Goal: Check status: Check status

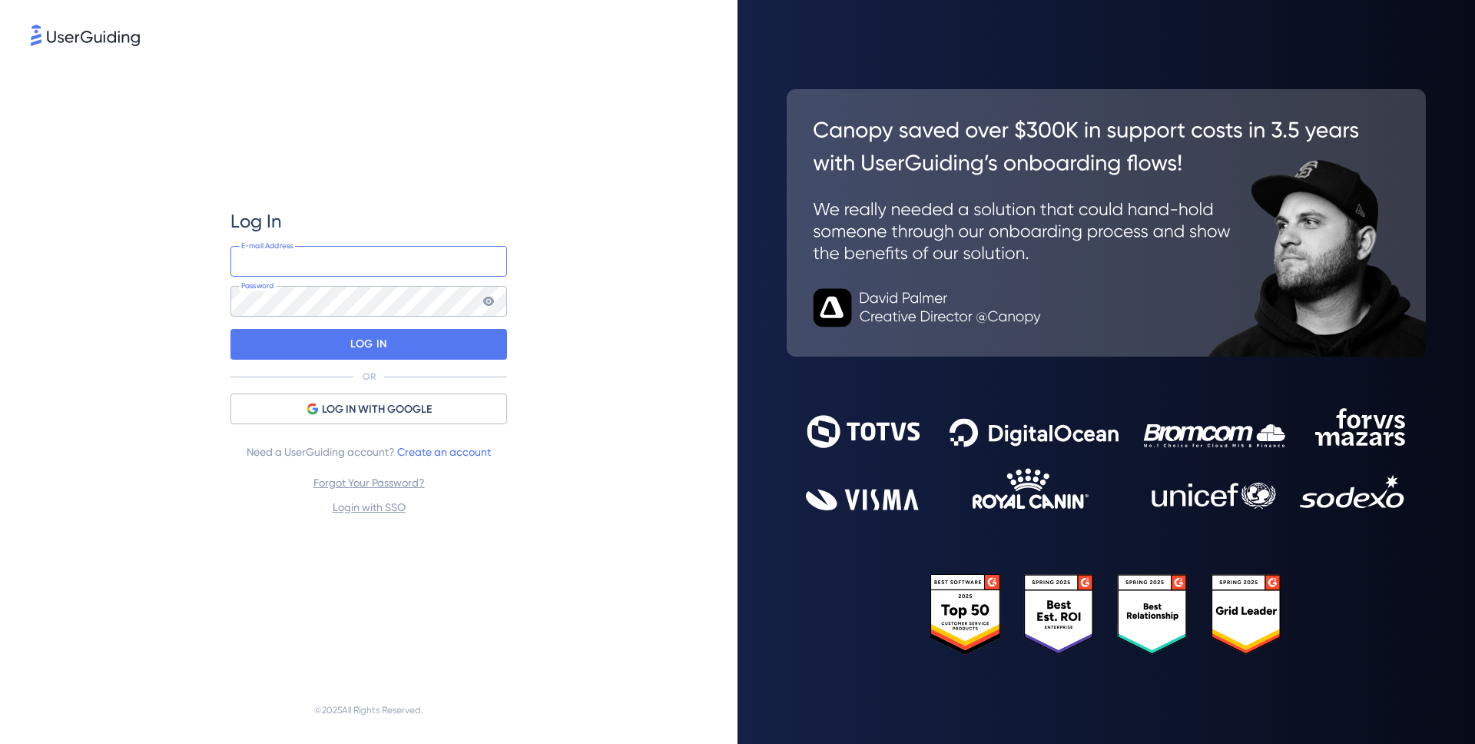
click at [343, 257] on input "email" at bounding box center [368, 261] width 277 height 31
type input "[PERSON_NAME][EMAIL_ADDRESS][PERSON_NAME][DOMAIN_NAME]"
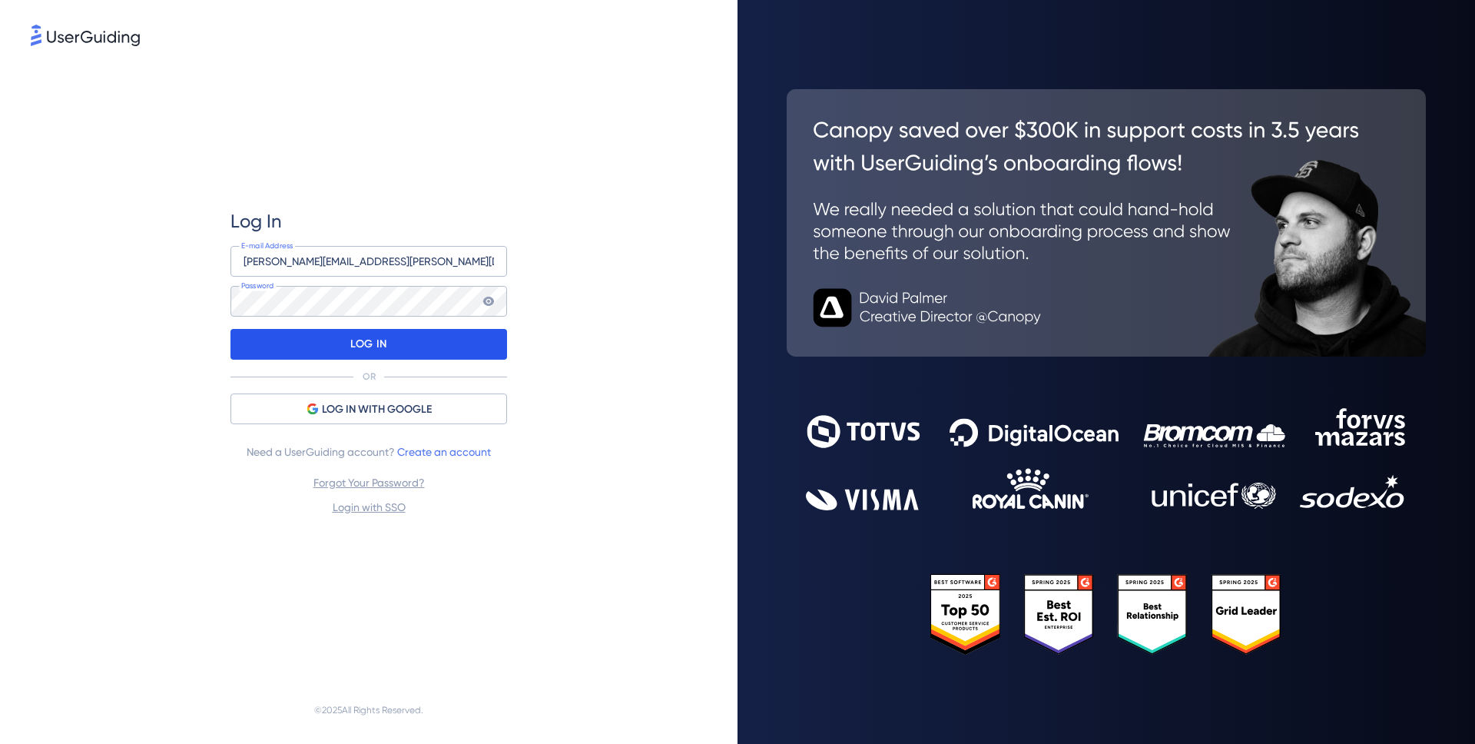
click at [412, 333] on div "LOG IN" at bounding box center [368, 344] width 277 height 31
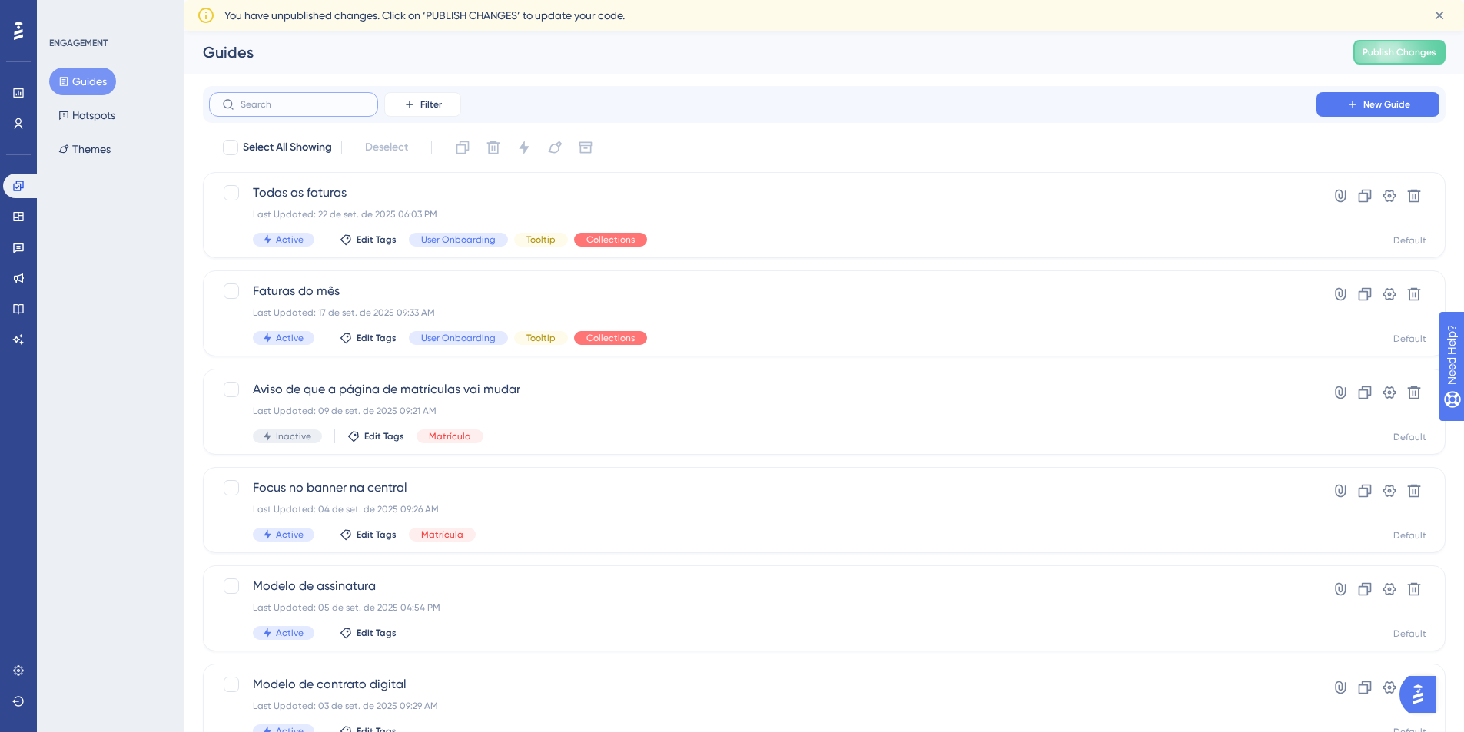
click at [301, 106] on input "text" at bounding box center [302, 104] width 124 height 11
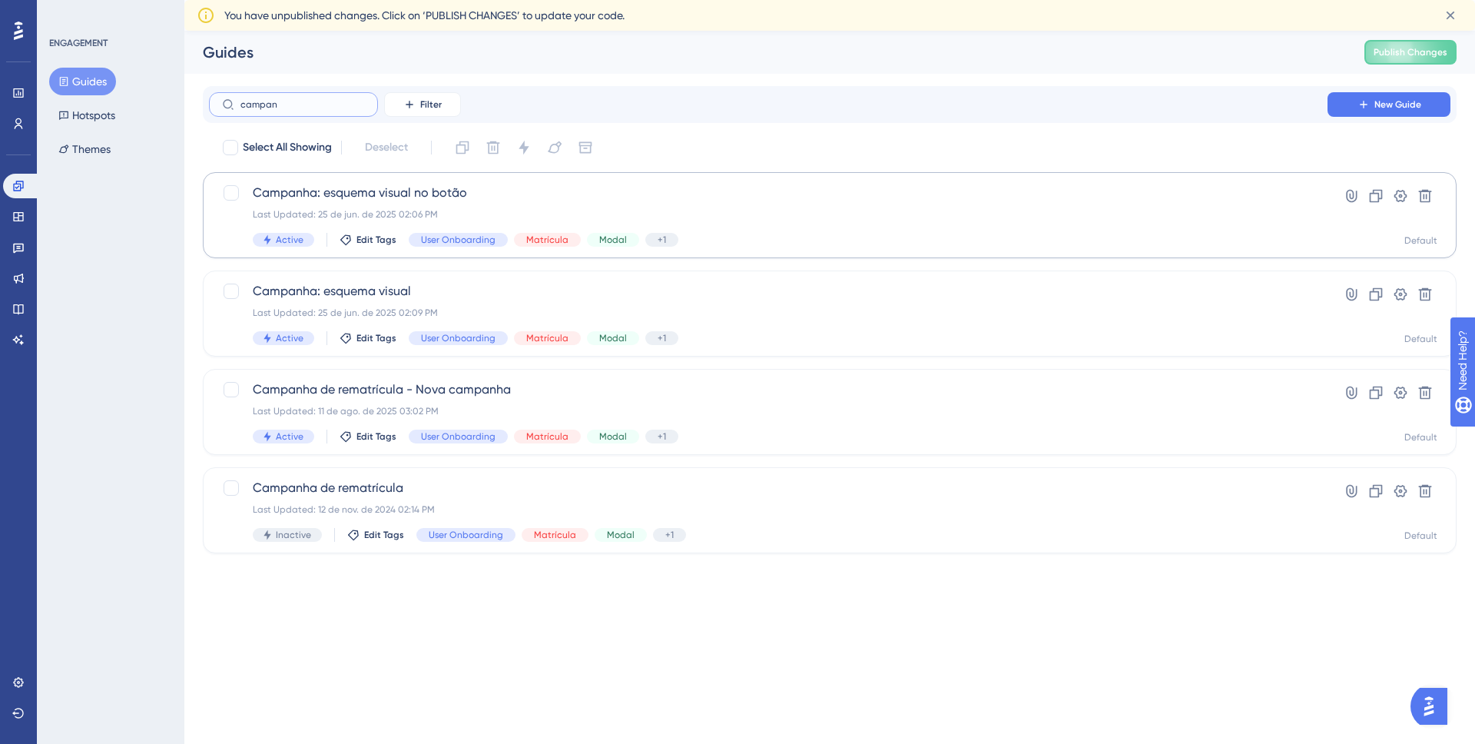
type input "campan"
click at [408, 184] on span "Campanha: esquema visual no botão" at bounding box center [768, 193] width 1031 height 18
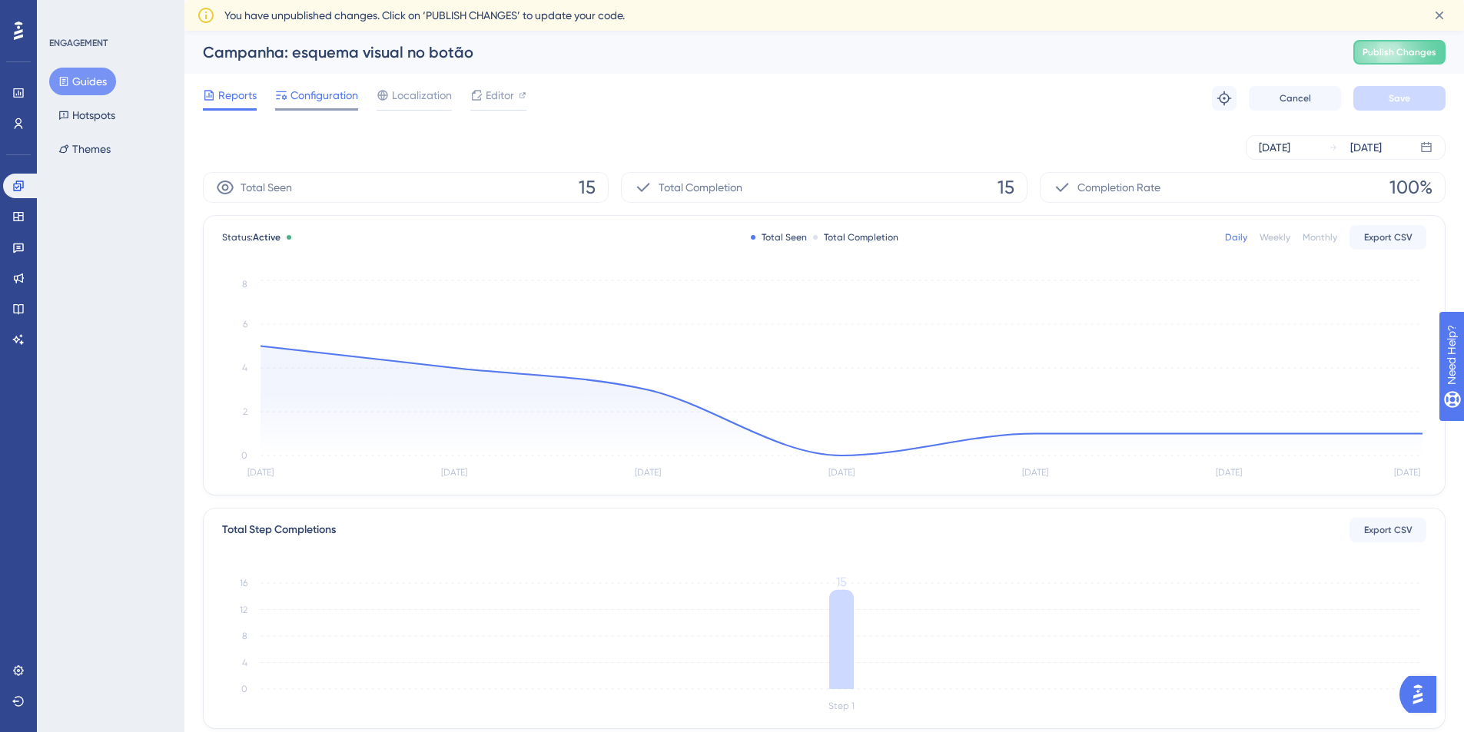
click at [303, 104] on span "Configuration" at bounding box center [324, 95] width 68 height 18
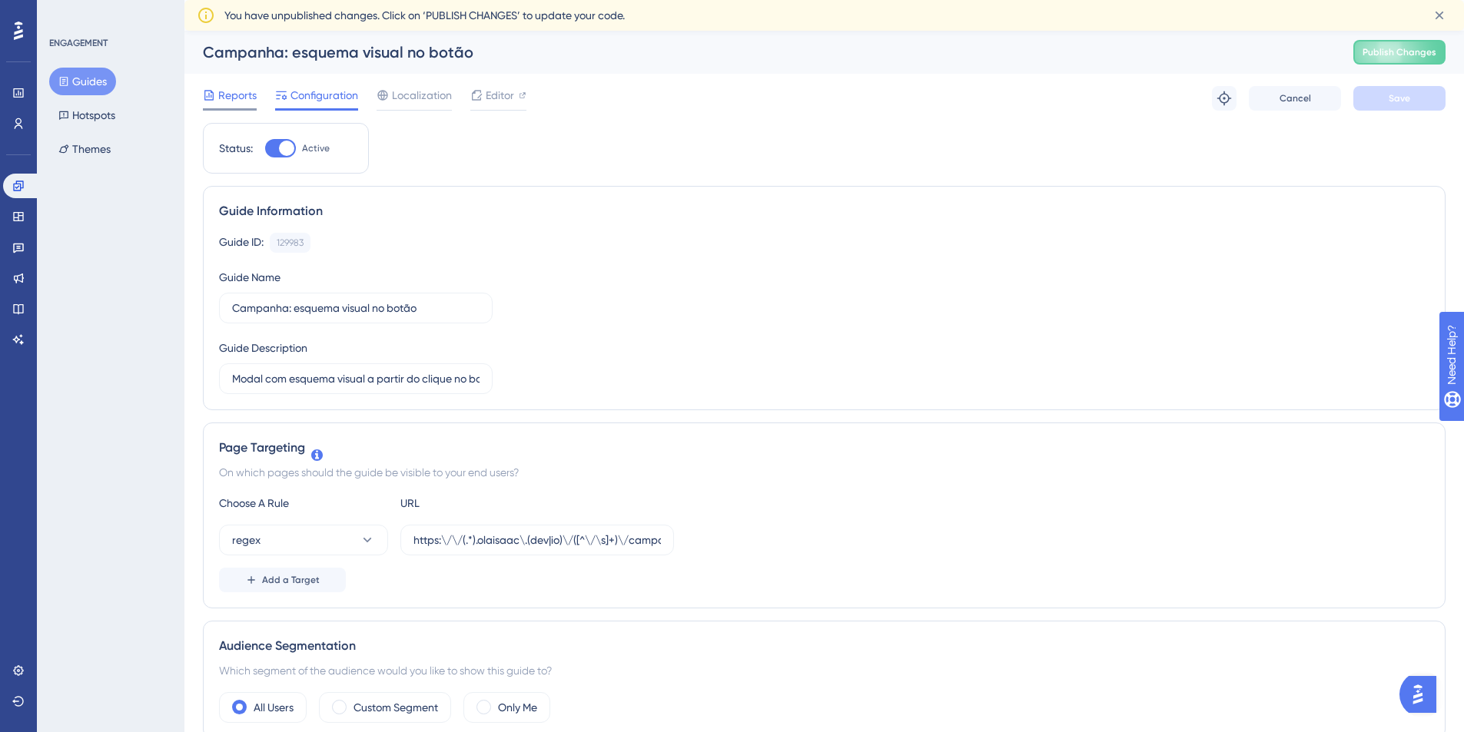
click at [244, 103] on span "Reports" at bounding box center [237, 95] width 38 height 18
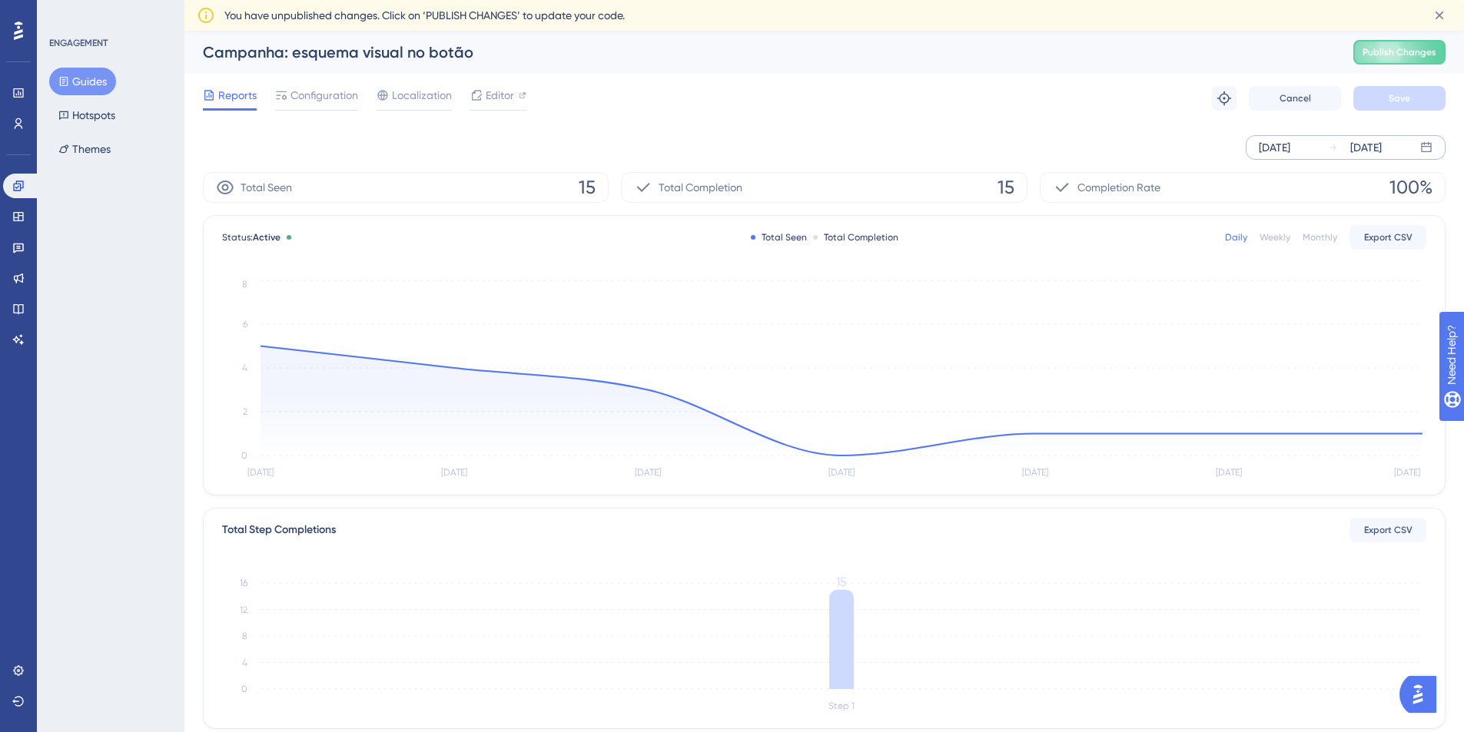
click at [1318, 147] on div "[DATE] [DATE]" at bounding box center [1345, 147] width 200 height 25
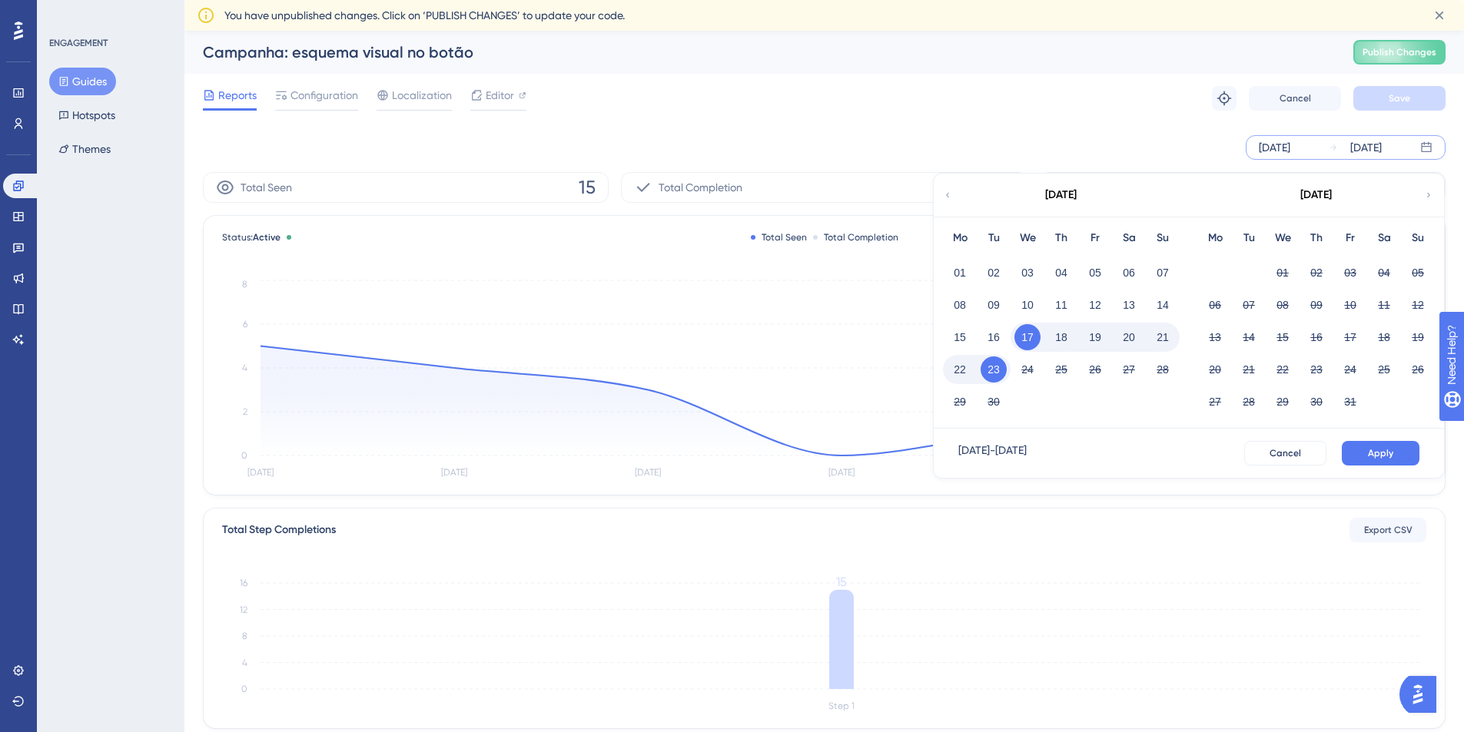
click at [952, 207] on div "[DATE]" at bounding box center [1060, 195] width 254 height 43
click at [946, 191] on icon at bounding box center [947, 195] width 9 height 14
click at [988, 266] on button "01" at bounding box center [993, 273] width 26 height 26
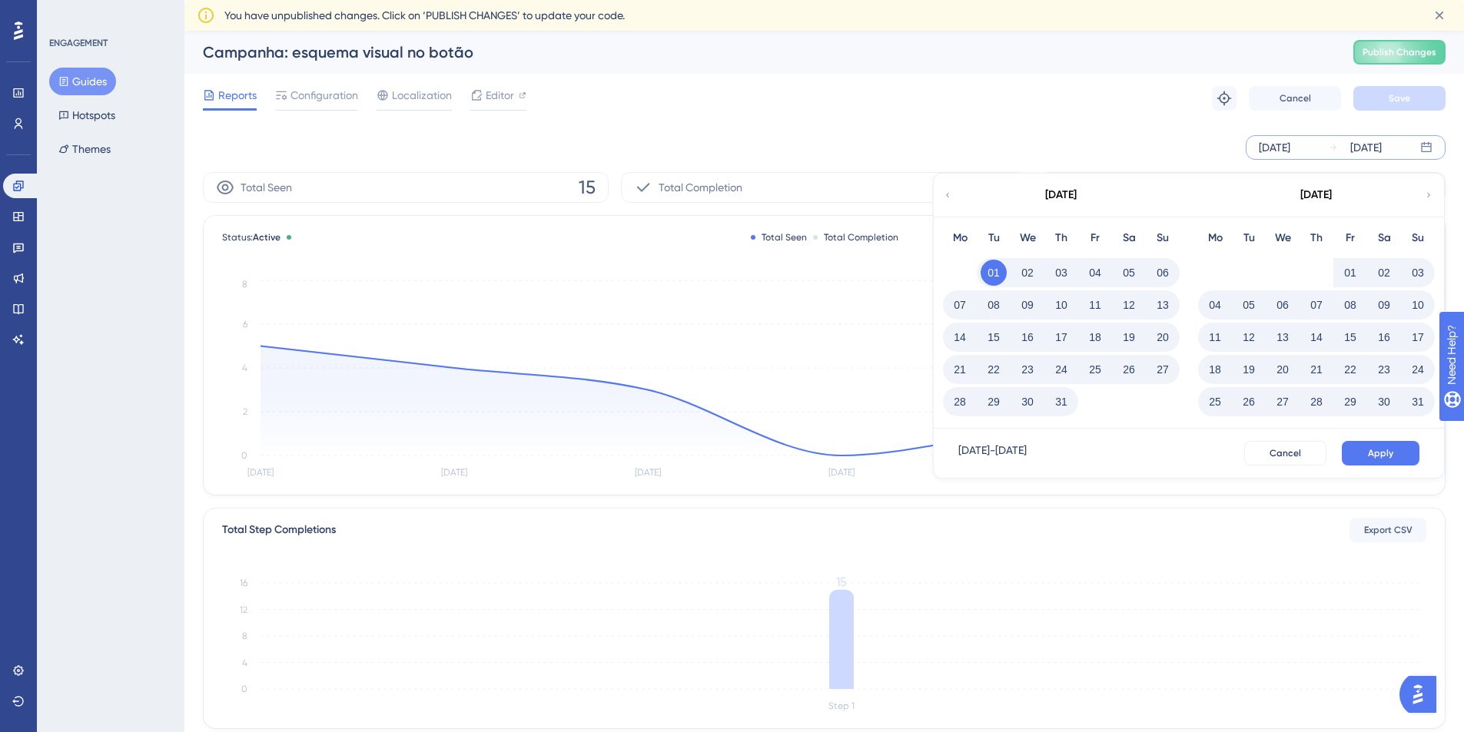
click at [947, 182] on div "[DATE]" at bounding box center [1060, 195] width 254 height 43
click at [947, 197] on icon at bounding box center [947, 195] width 9 height 14
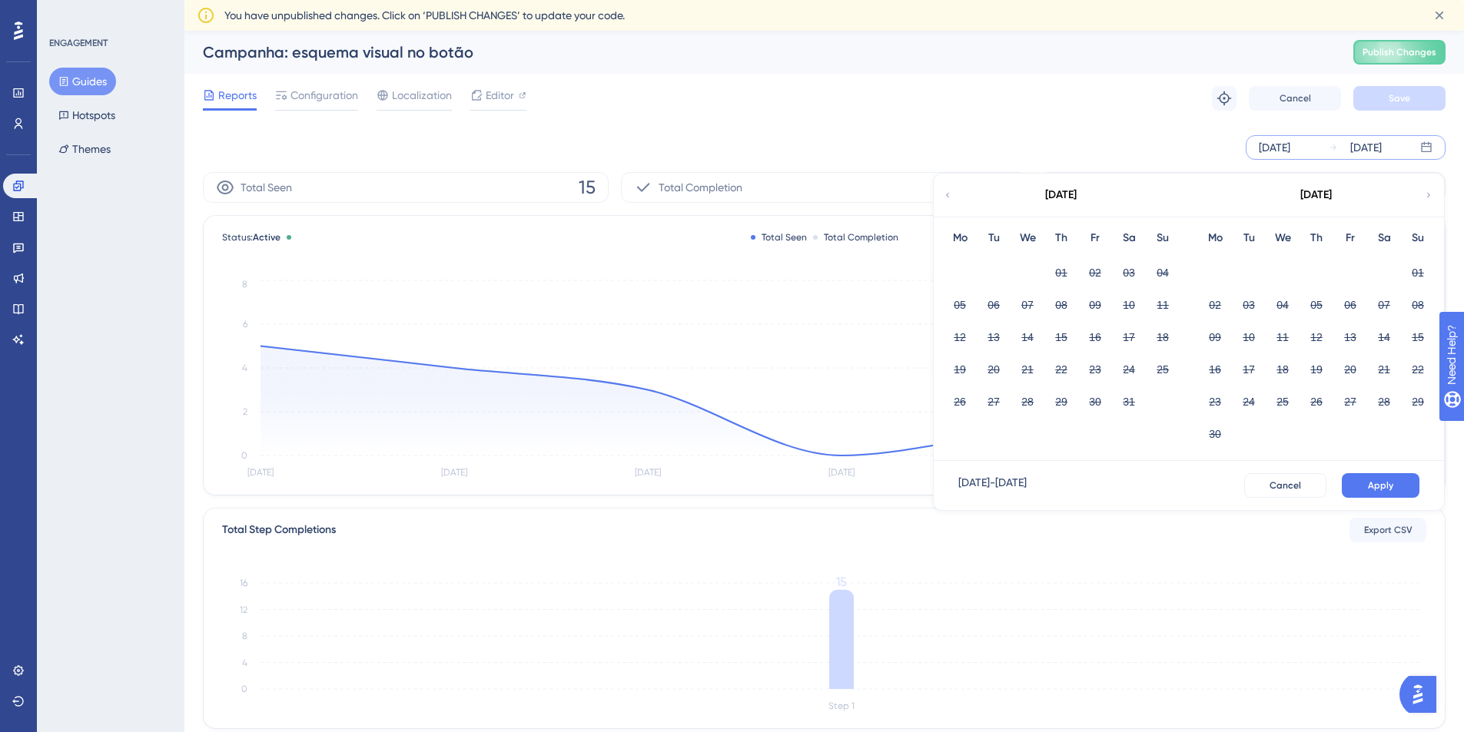
click at [1433, 192] on div "[DATE]" at bounding box center [1316, 195] width 254 height 43
click at [1424, 189] on icon at bounding box center [1428, 195] width 9 height 14
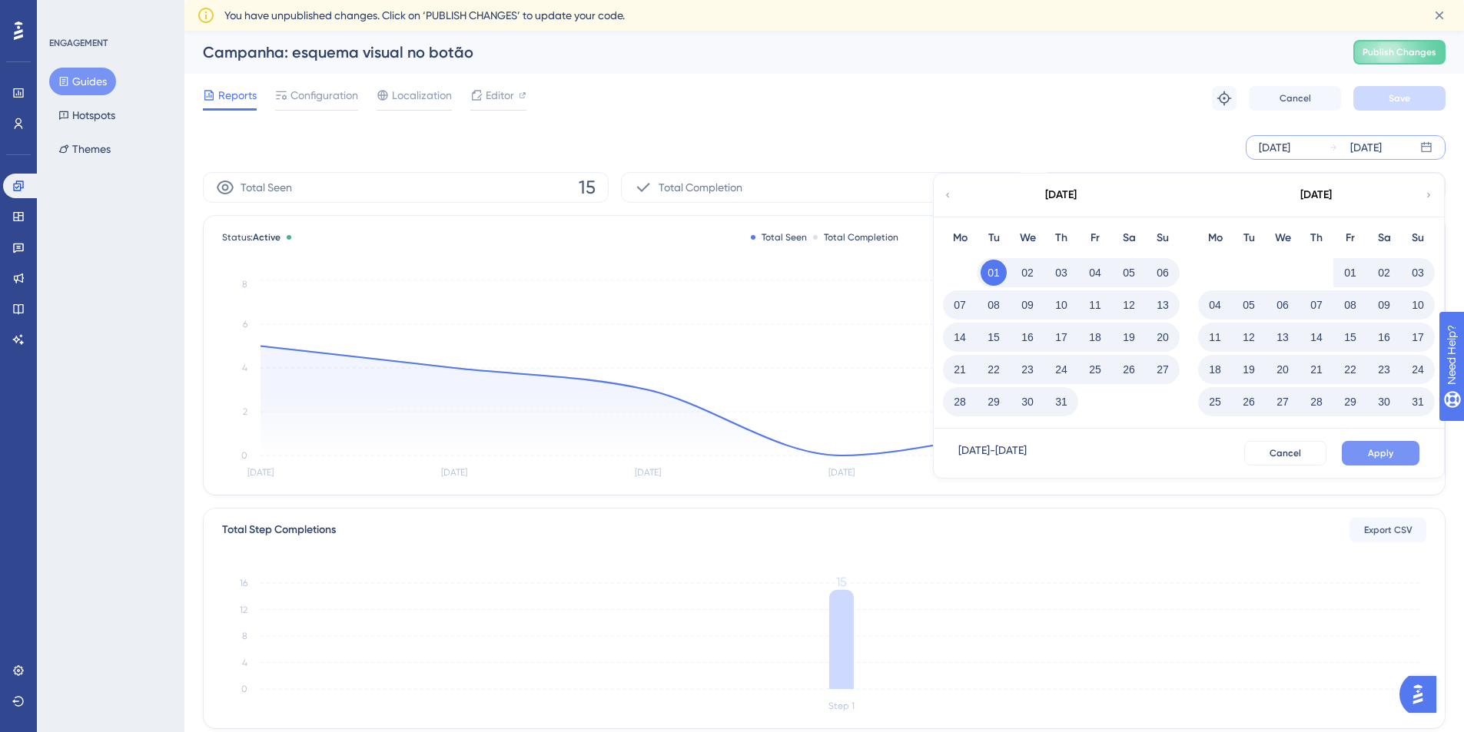
click at [1381, 453] on span "Apply" at bounding box center [1380, 453] width 25 height 12
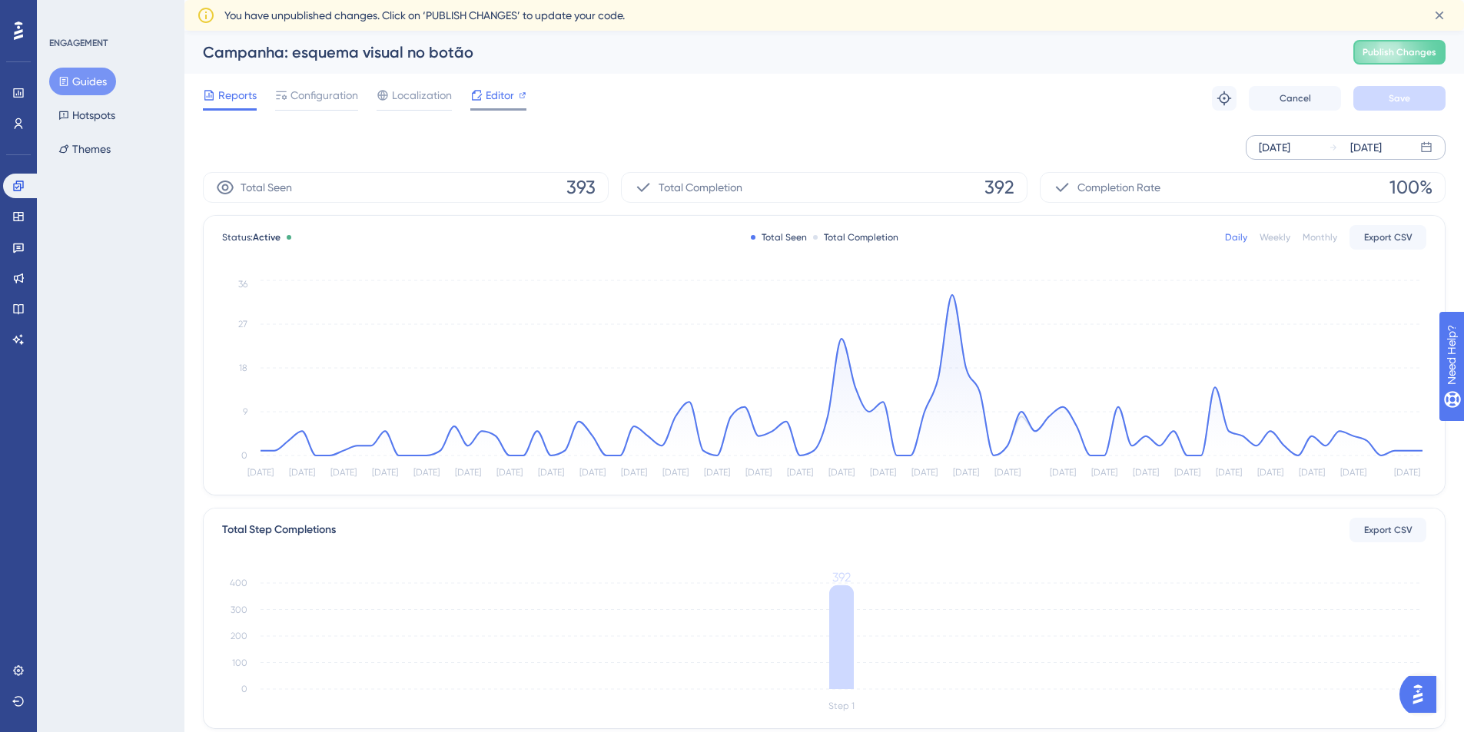
click at [495, 101] on span "Editor" at bounding box center [500, 95] width 28 height 18
click at [1421, 449] on circle at bounding box center [1421, 450] width 5 height 5
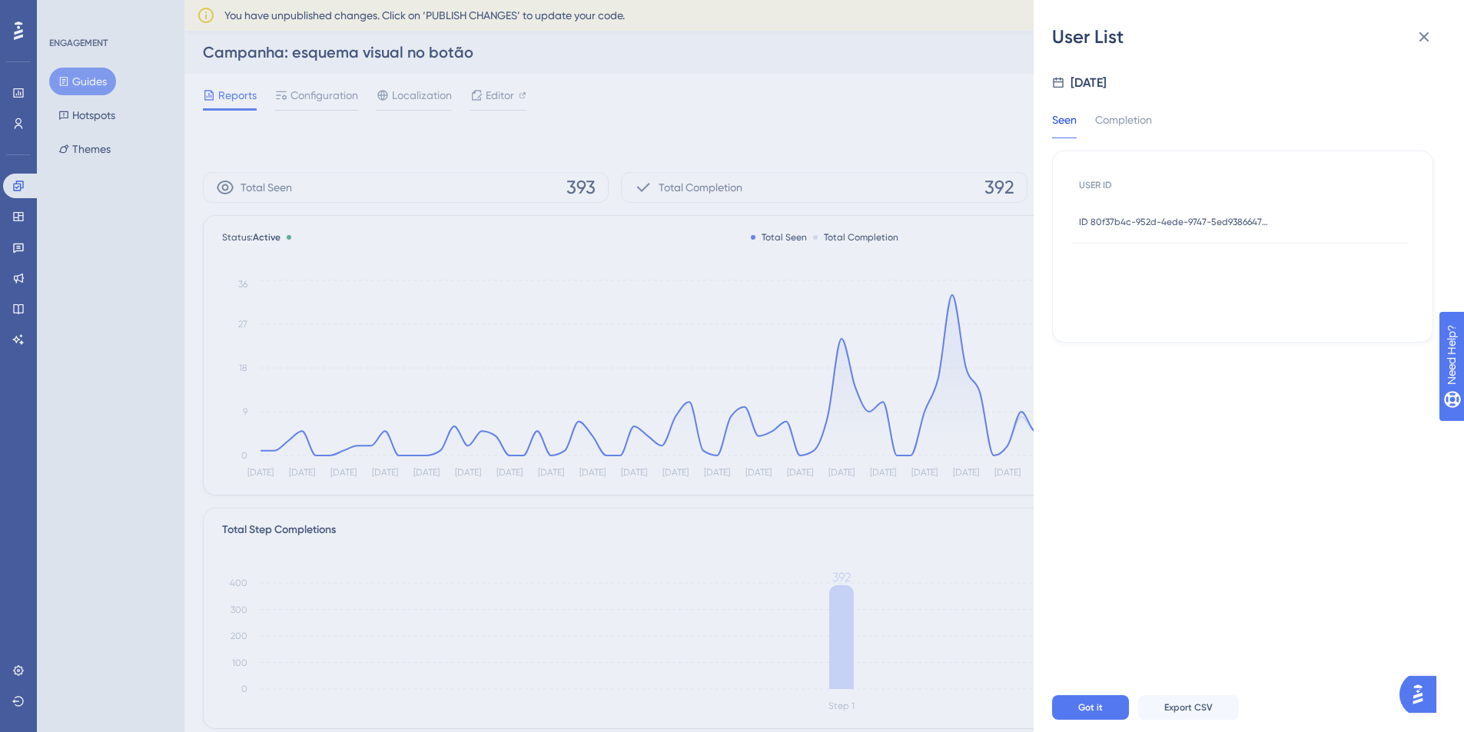
click at [1205, 216] on span "ID 80f37b4c-952d-4ede-9747-5ed938664703" at bounding box center [1175, 222] width 192 height 12
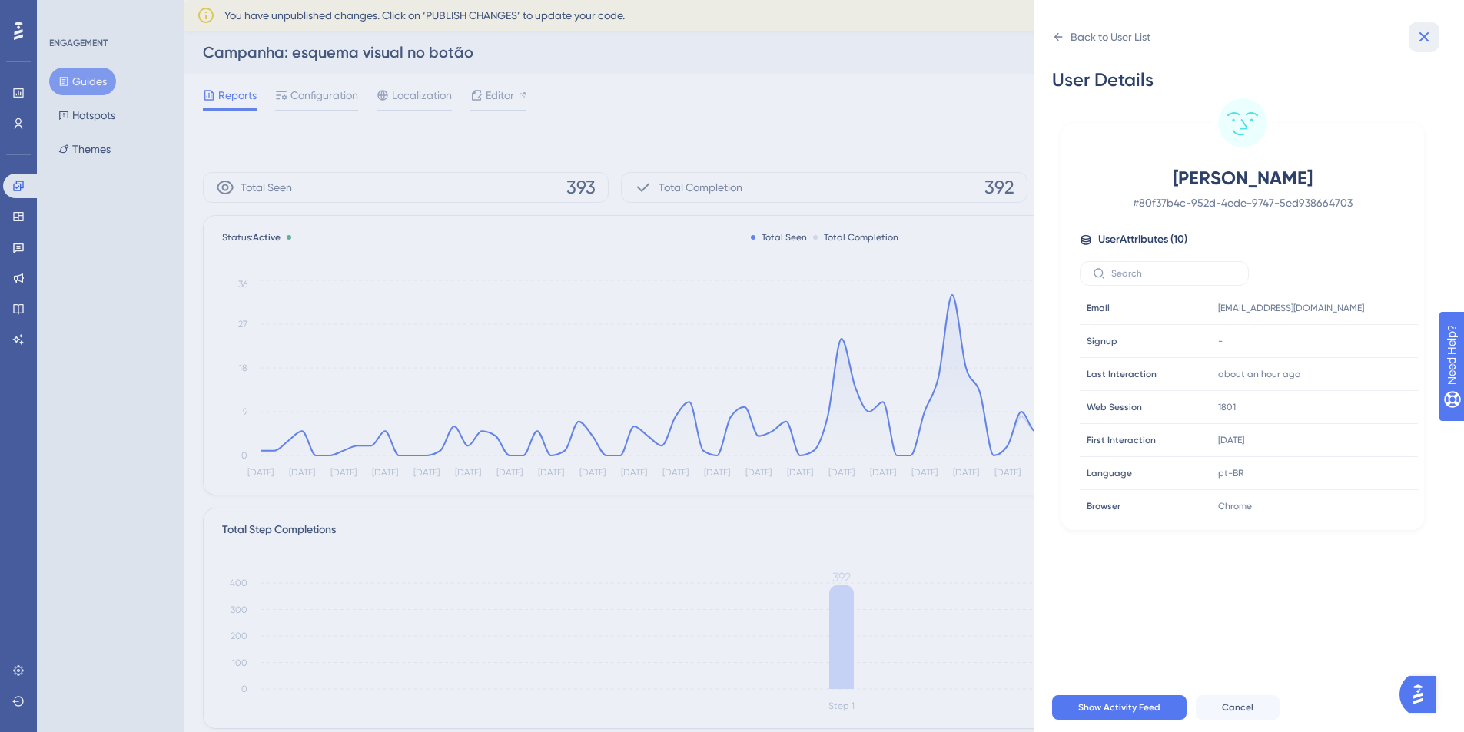
click at [1413, 34] on button at bounding box center [1423, 37] width 31 height 31
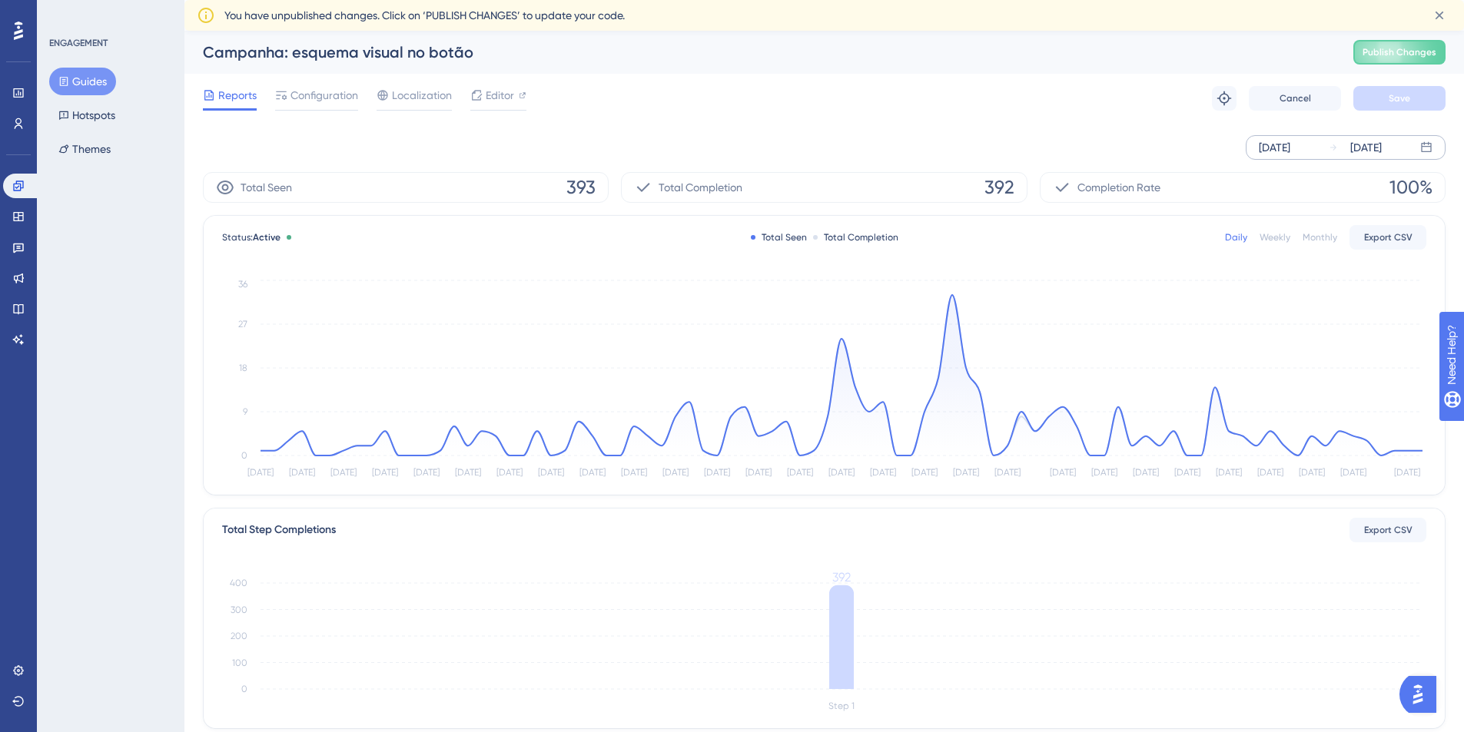
click at [72, 85] on button "Guides" at bounding box center [82, 82] width 67 height 28
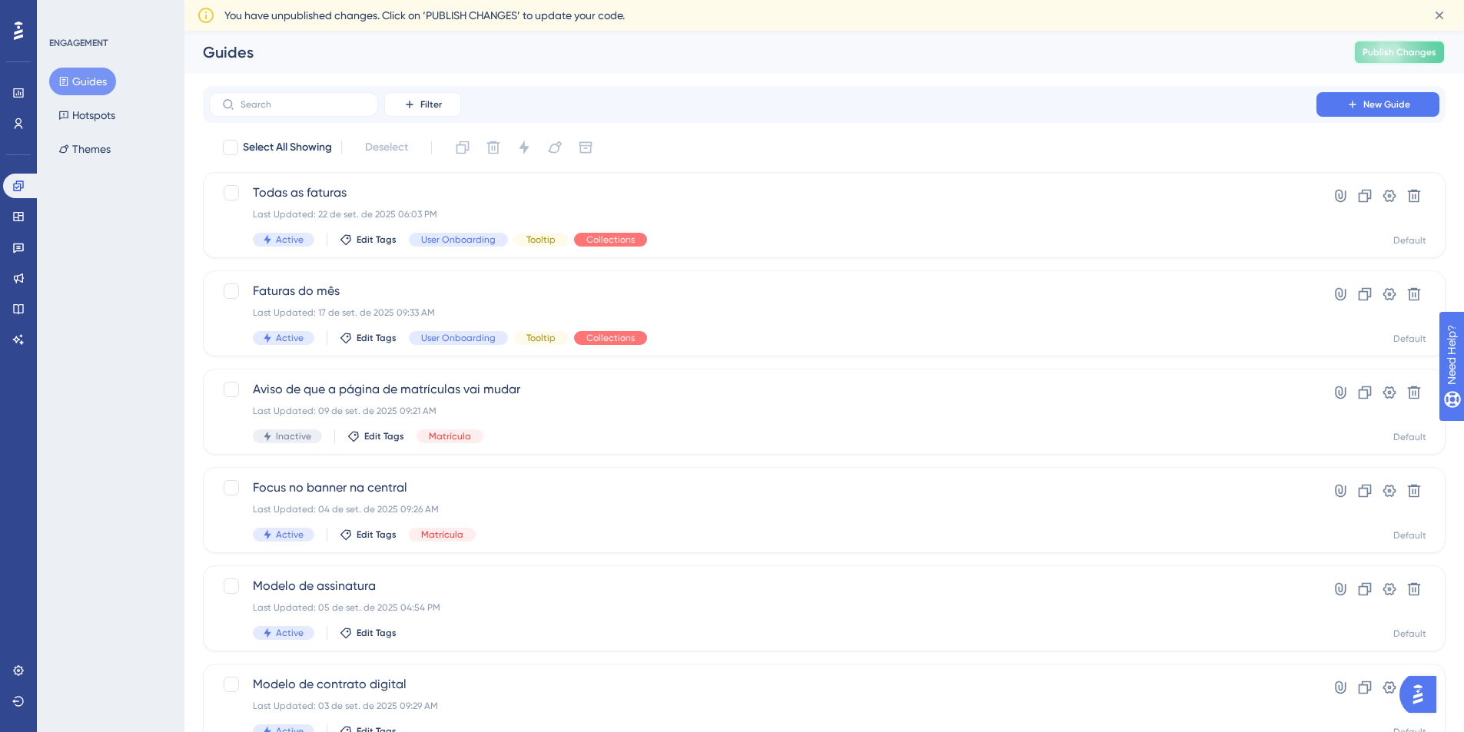
click at [1382, 55] on span "Publish Changes" at bounding box center [1399, 52] width 74 height 12
